Goal: Navigation & Orientation: Find specific page/section

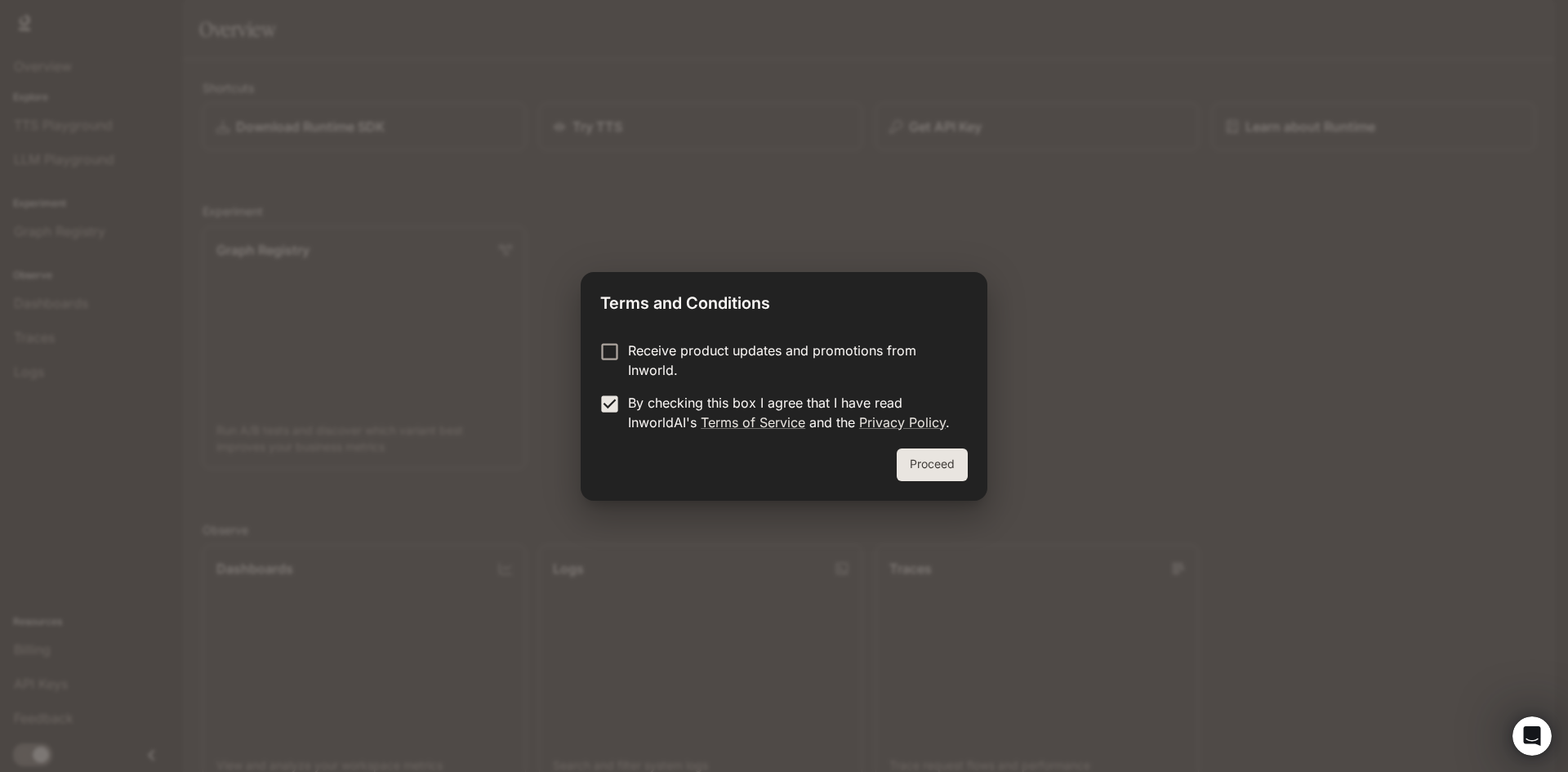
click at [903, 451] on div "Proceed" at bounding box center [784, 474] width 407 height 52
click at [923, 462] on button "Proceed" at bounding box center [932, 465] width 71 height 33
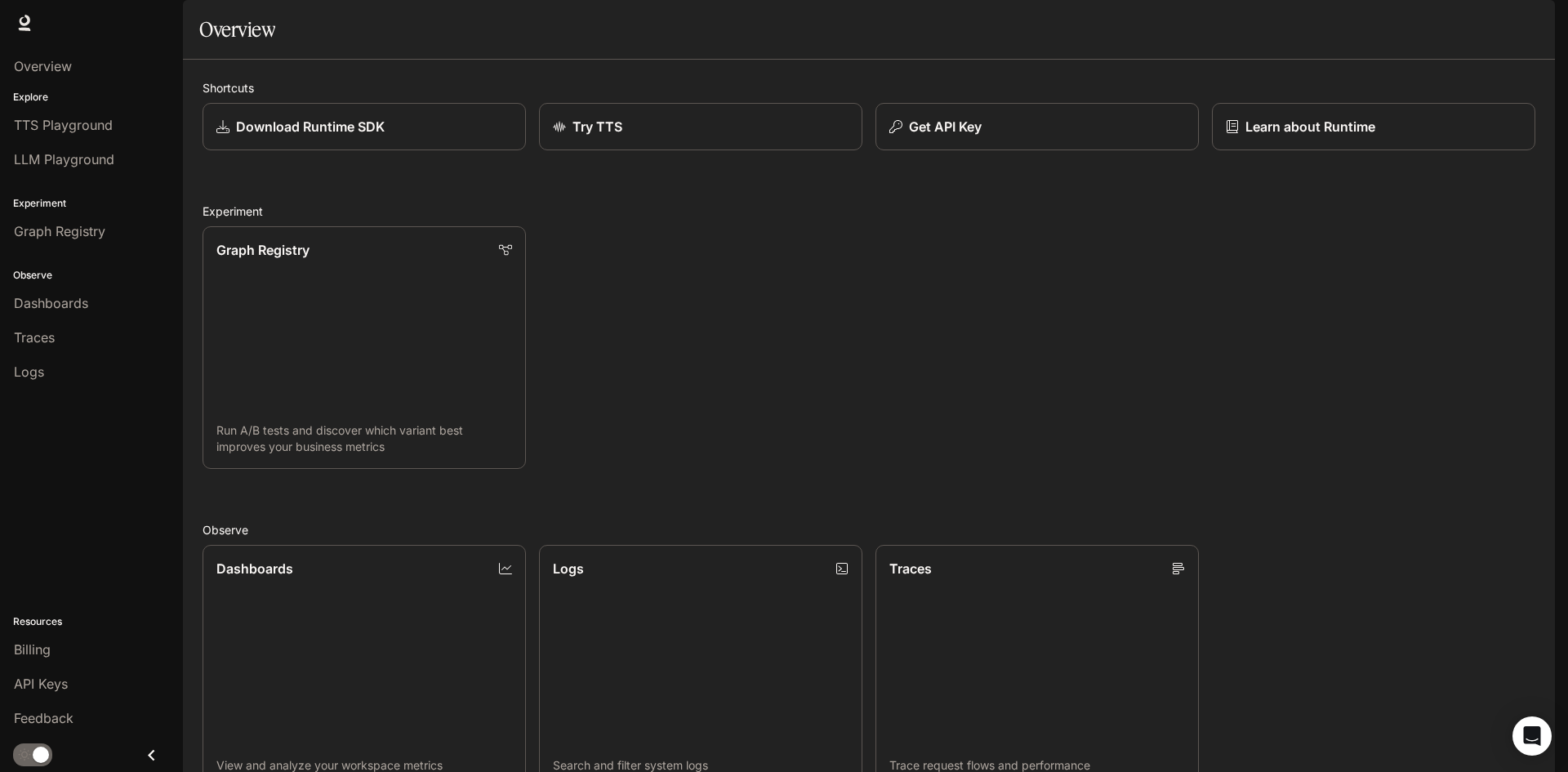
scroll to position [407, 0]
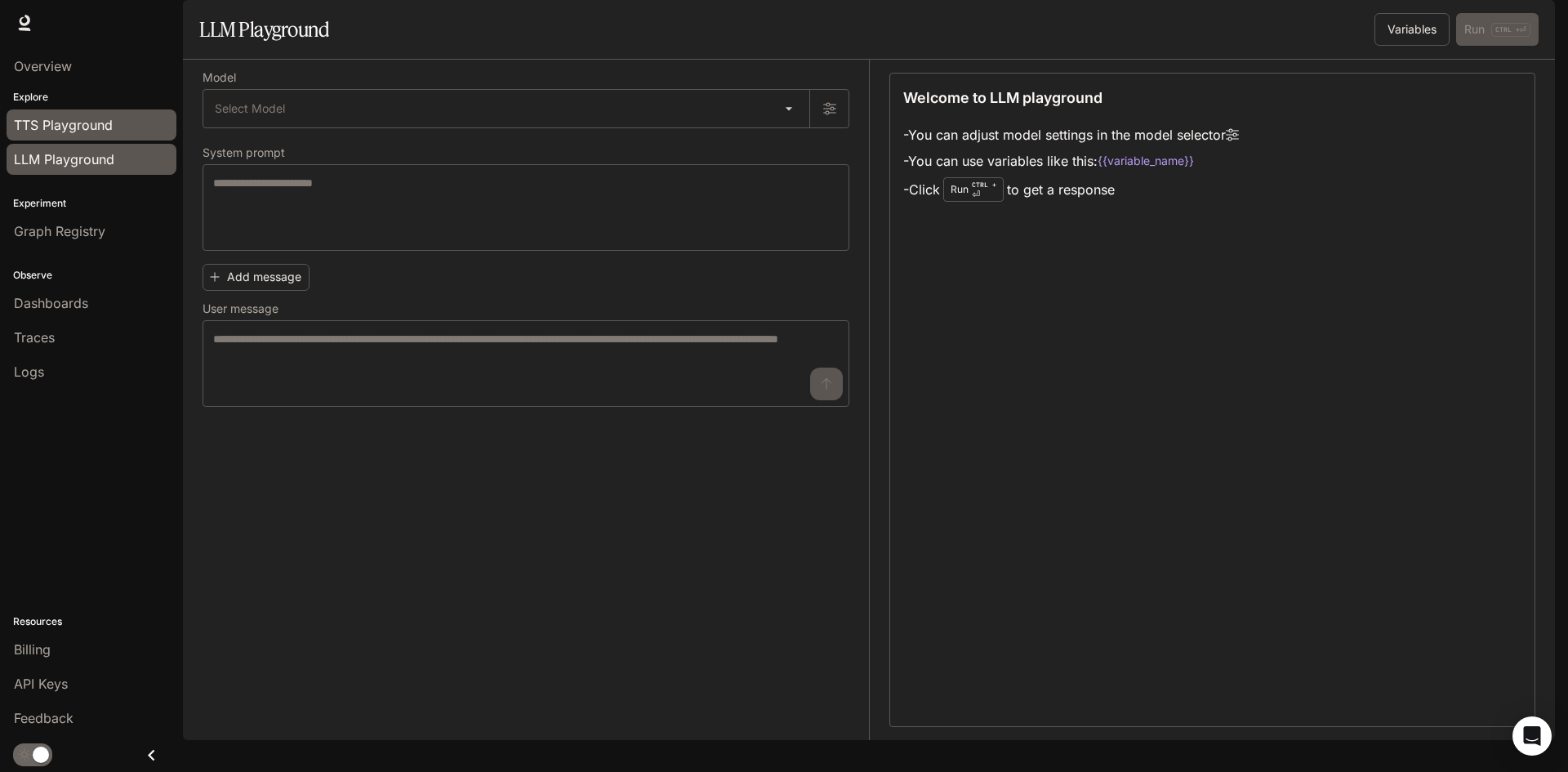
click at [49, 128] on span "TTS Playground" at bounding box center [63, 124] width 98 height 19
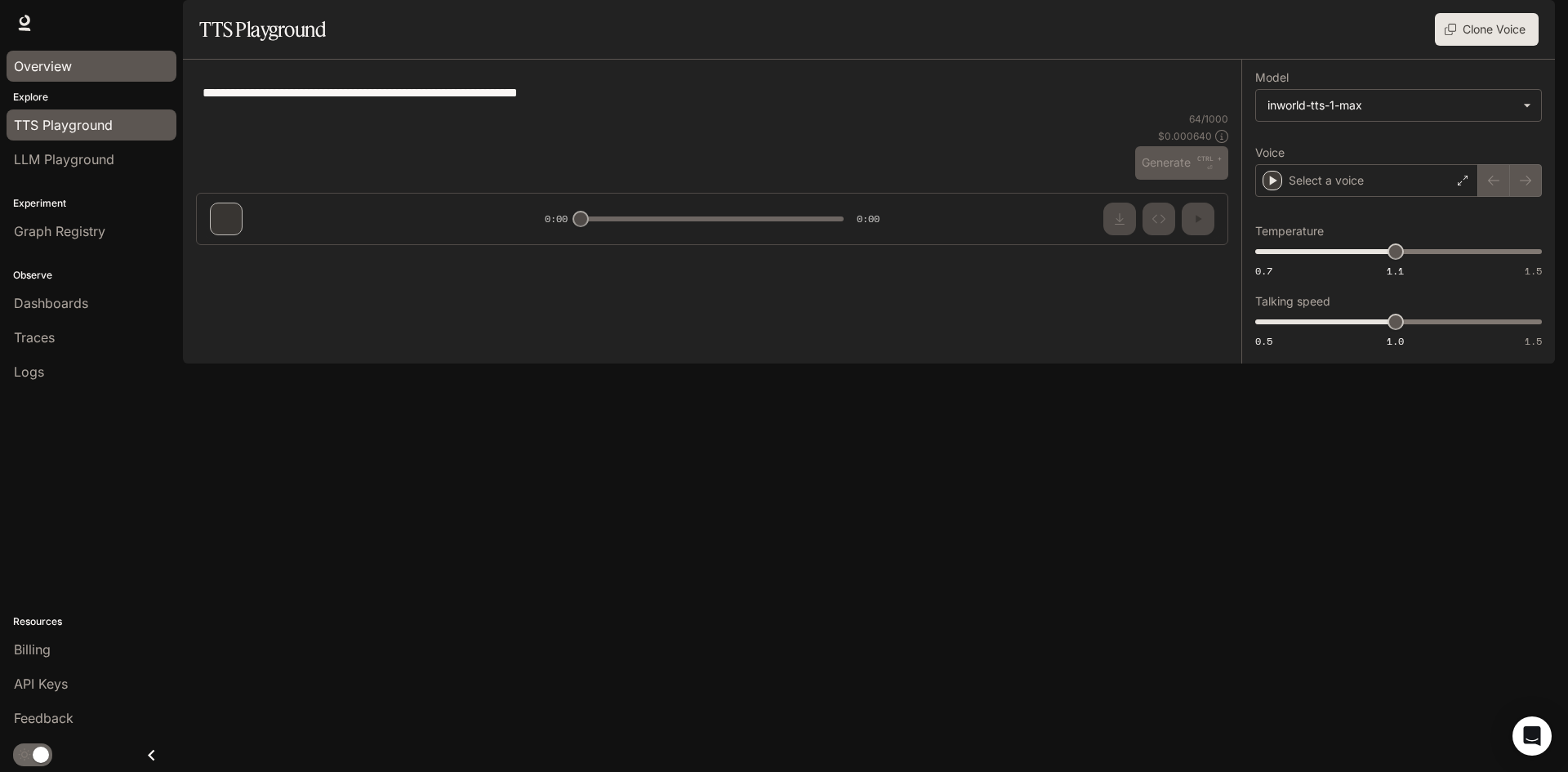
click at [69, 66] on span "Overview" at bounding box center [42, 65] width 58 height 19
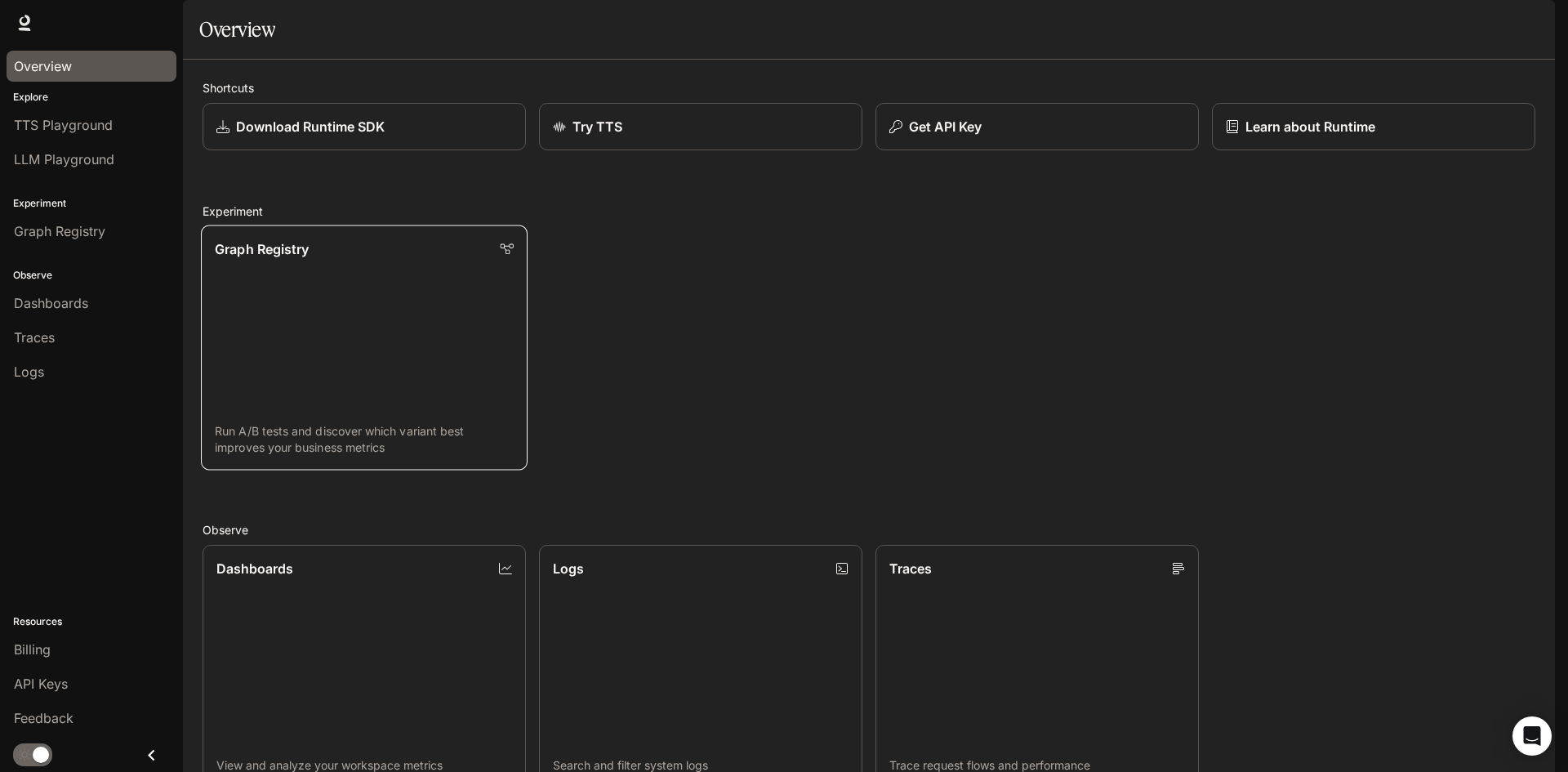
scroll to position [407, 0]
